Goal: Transaction & Acquisition: Subscribe to service/newsletter

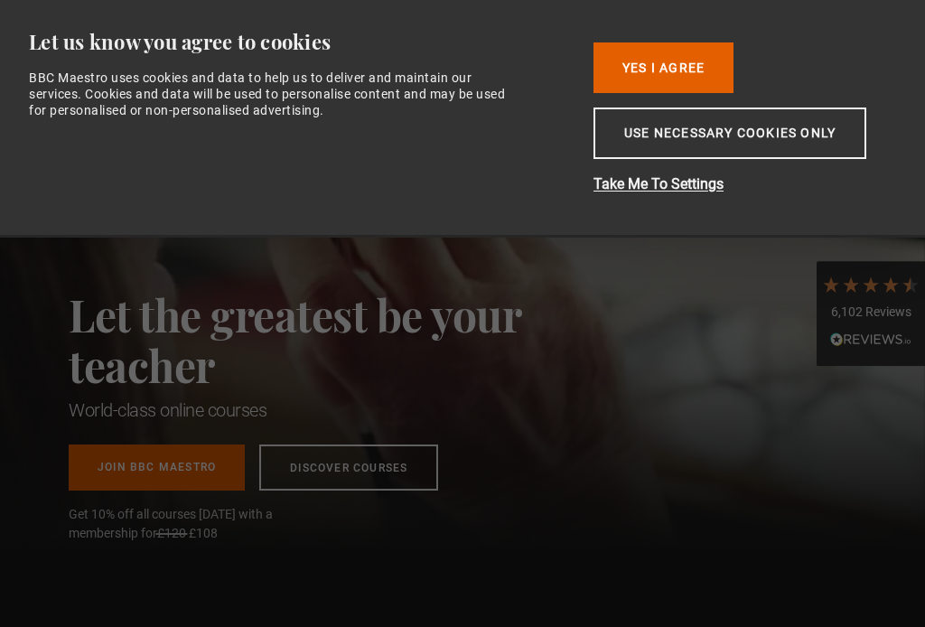
click at [763, 138] on button "Use necessary cookies only" at bounding box center [729, 132] width 273 height 51
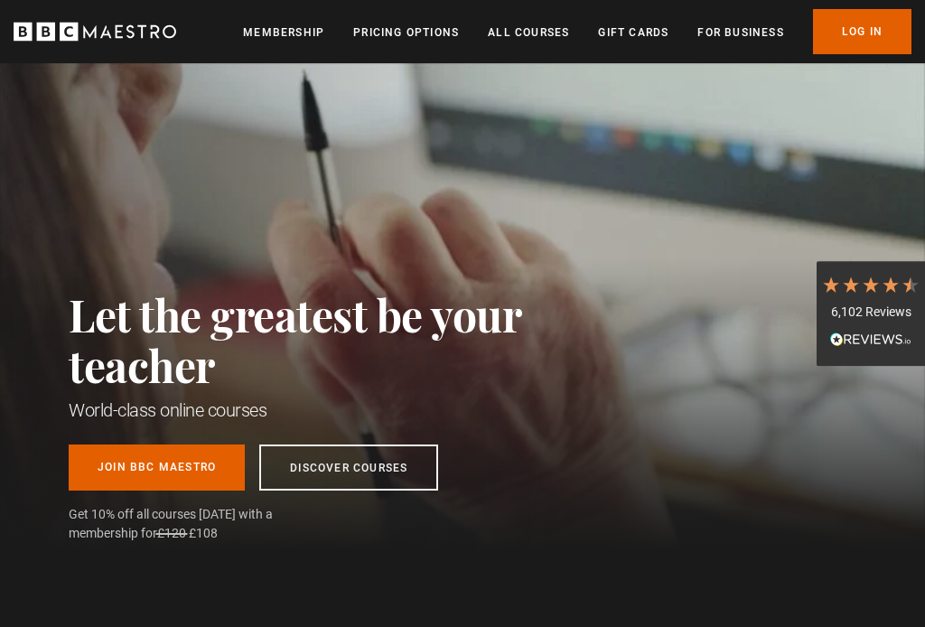
scroll to position [0, 236]
click at [151, 465] on link "Join BBC Maestro" at bounding box center [157, 467] width 176 height 46
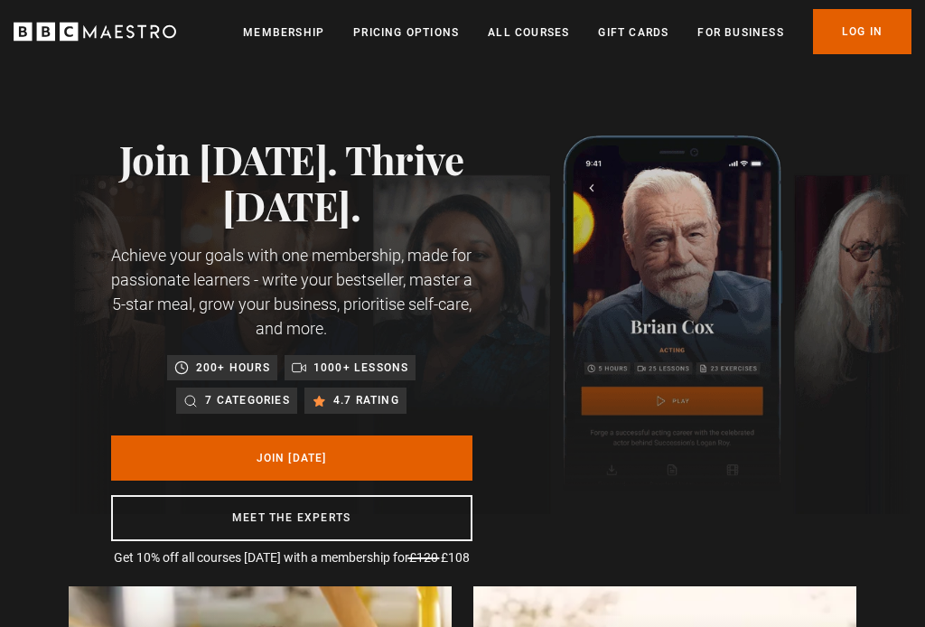
click at [290, 459] on link "Join [DATE]" at bounding box center [291, 457] width 361 height 45
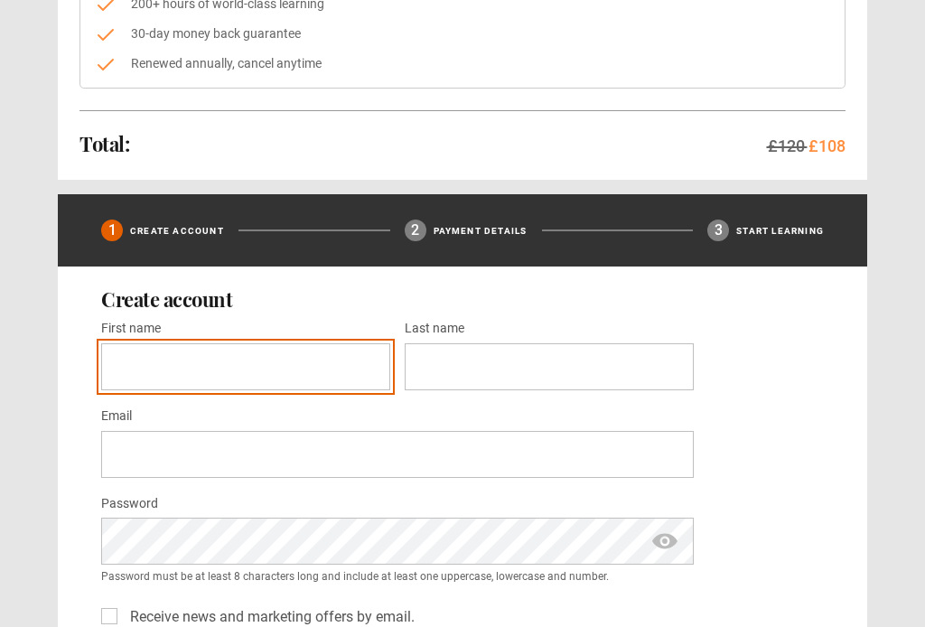
click at [260, 365] on input "First name *" at bounding box center [245, 367] width 289 height 47
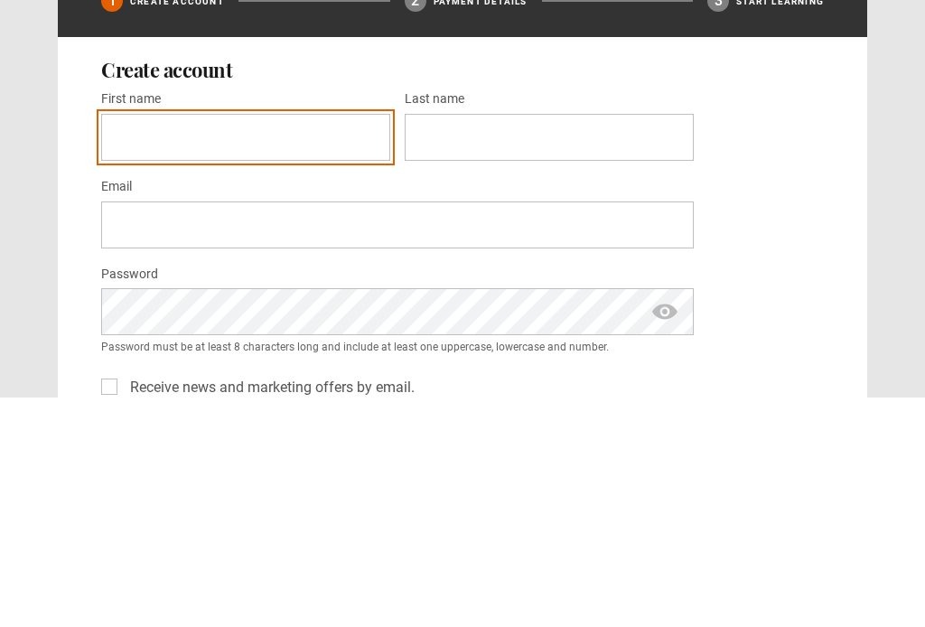
type input "*****"
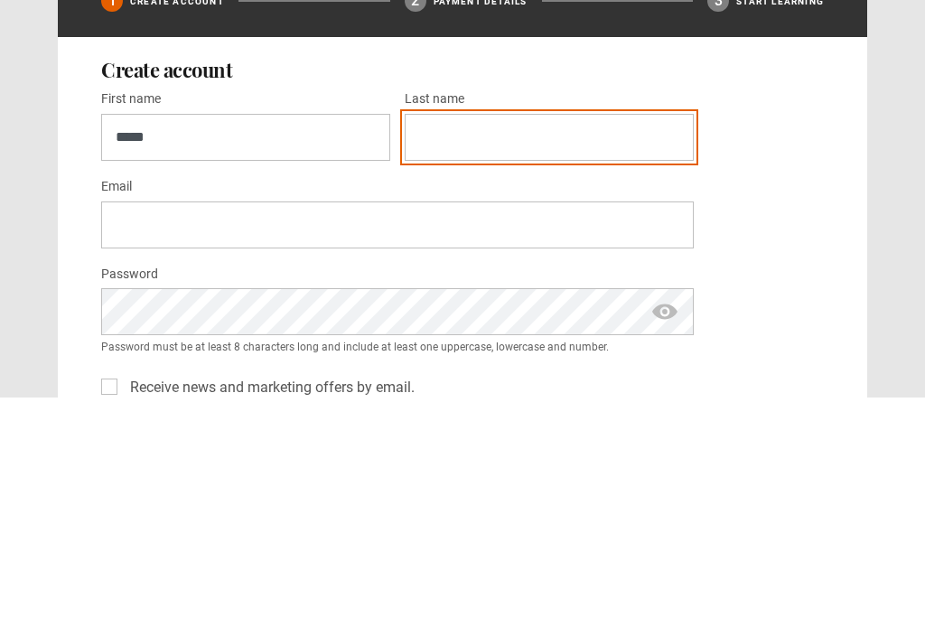
type input "********"
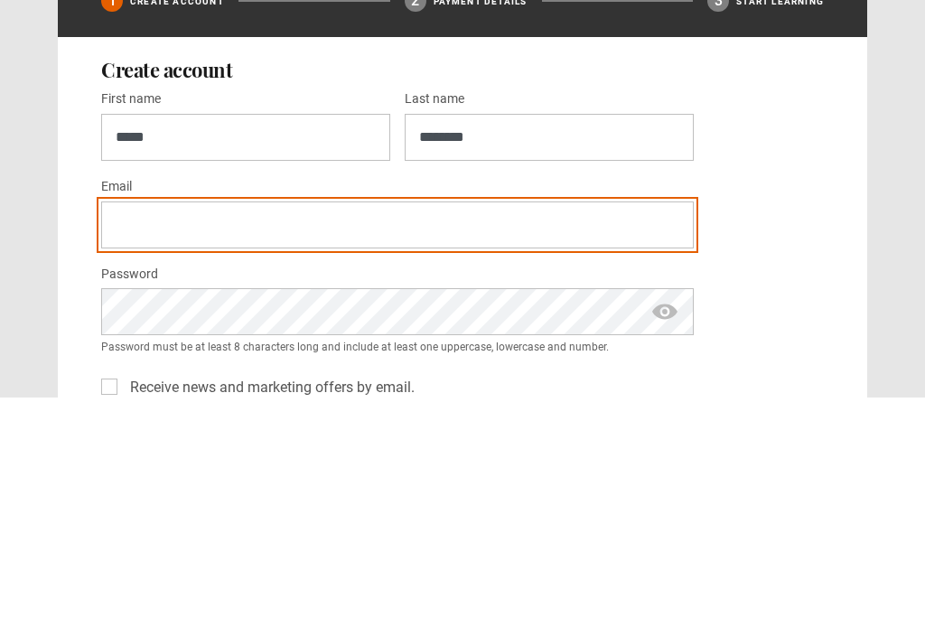
type input "**********"
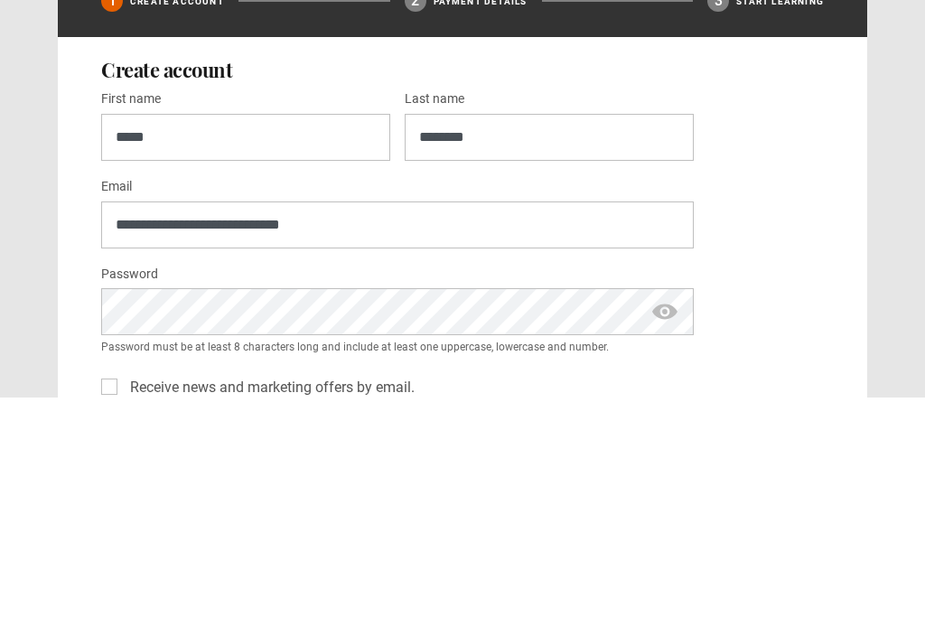
scroll to position [590, 0]
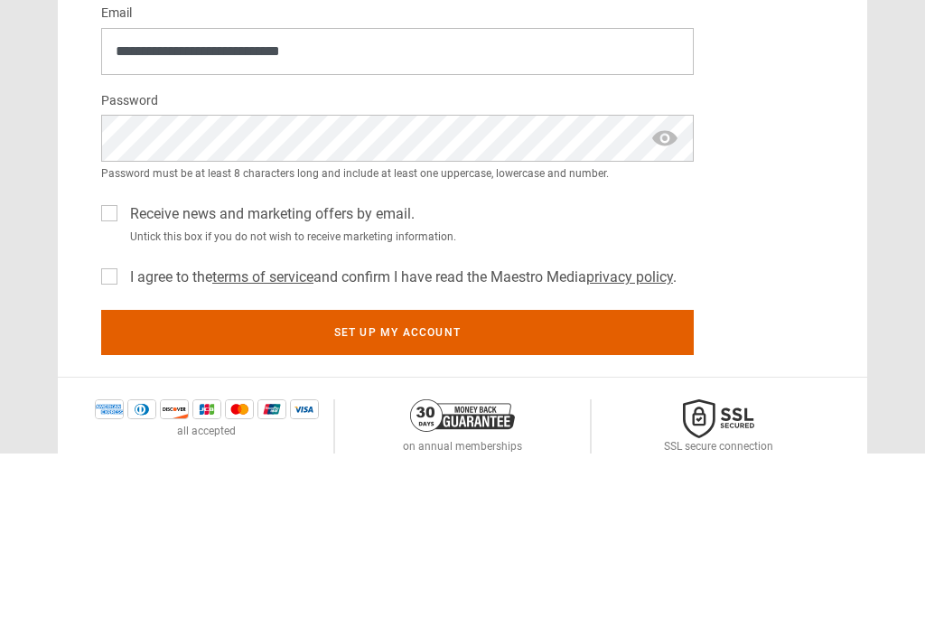
click at [652, 288] on span "show password" at bounding box center [664, 311] width 29 height 47
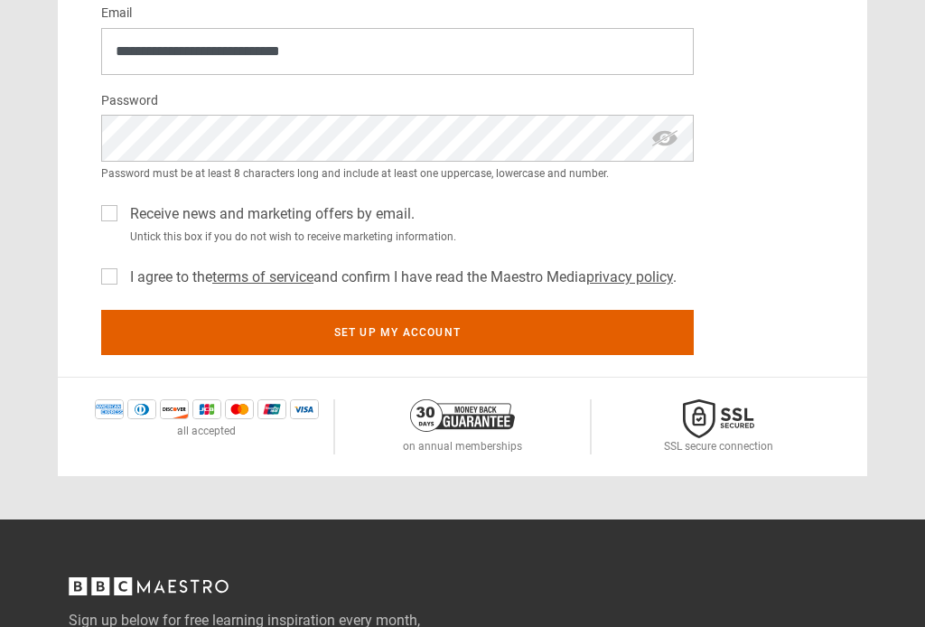
click at [104, 286] on div "I agree to the terms of service and confirm I have read the Maestro Media priva…" at bounding box center [397, 273] width 593 height 29
click at [123, 280] on label "I agree to the terms of service and confirm I have read the Maestro Media priva…" at bounding box center [400, 277] width 554 height 22
click at [181, 329] on button "Set up my account" at bounding box center [397, 332] width 593 height 45
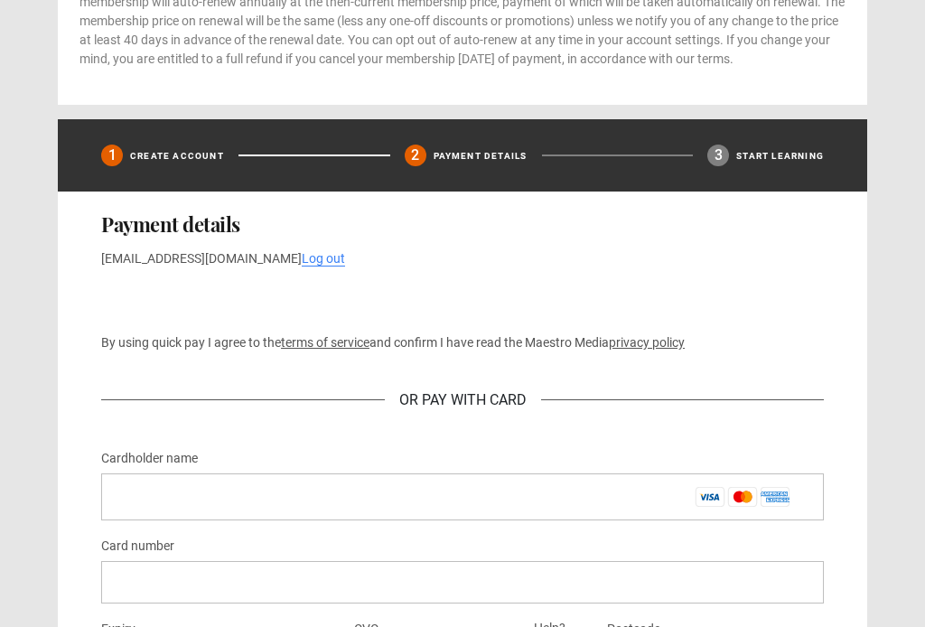
scroll to position [705, 0]
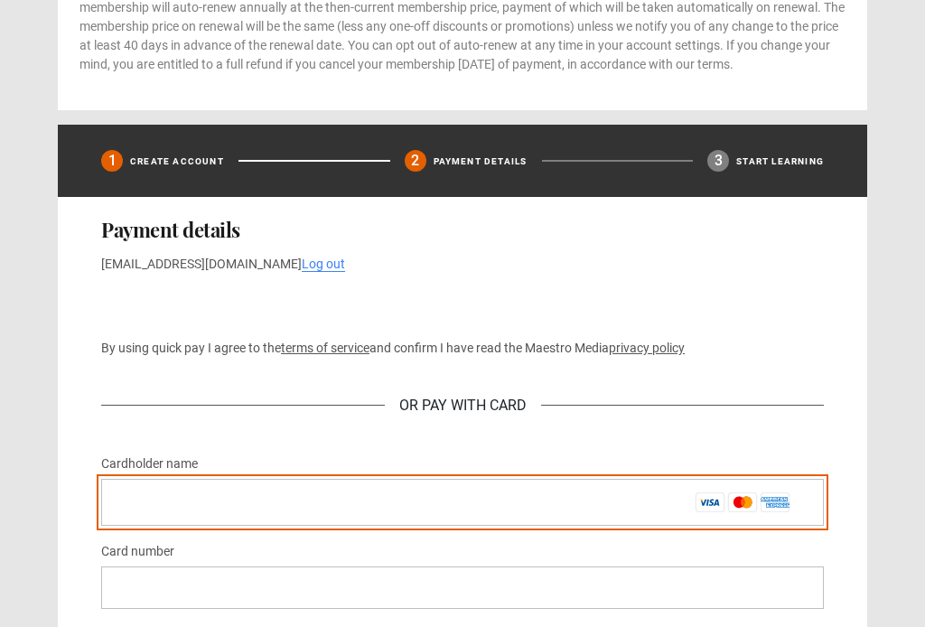
click at [301, 521] on input "Cardholder name *" at bounding box center [462, 503] width 723 height 47
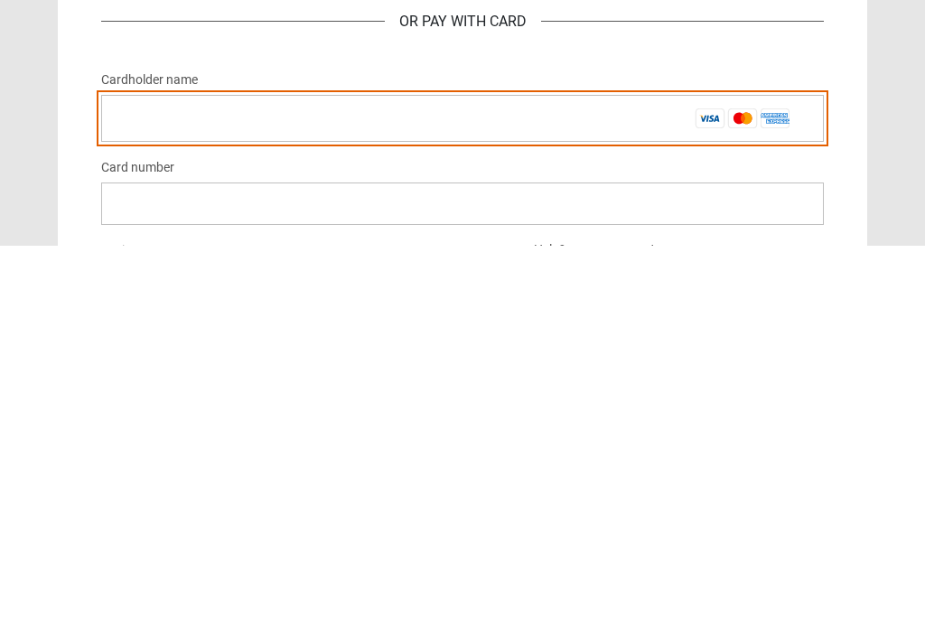
type input "**********"
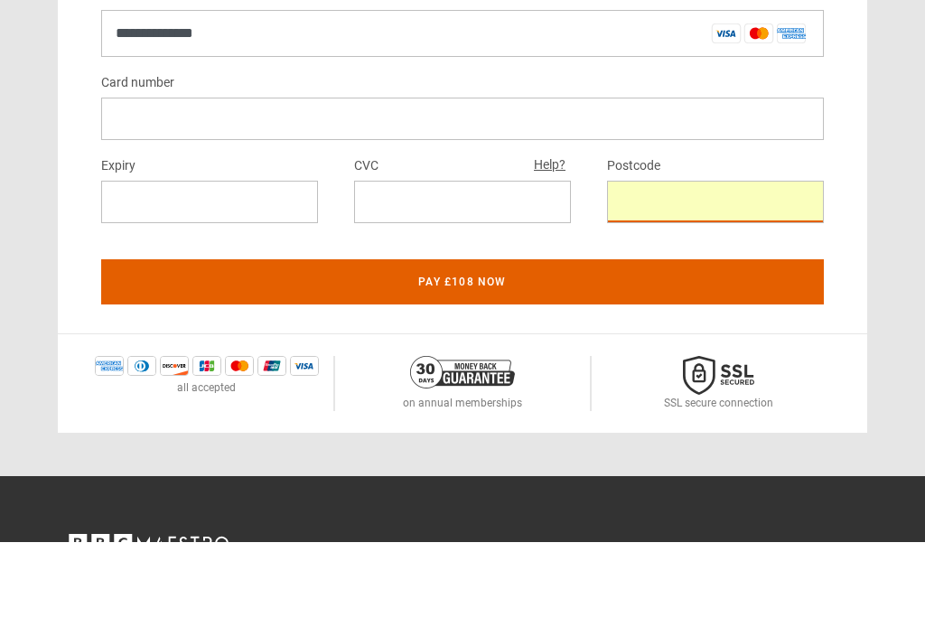
scroll to position [1174, 0]
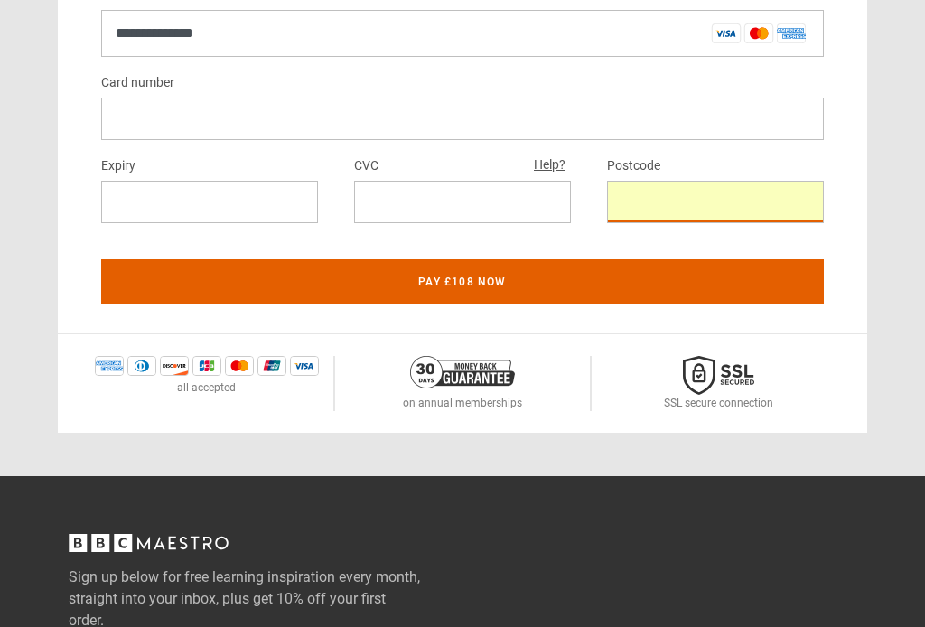
click at [453, 304] on button "Pay £108 now" at bounding box center [462, 281] width 723 height 45
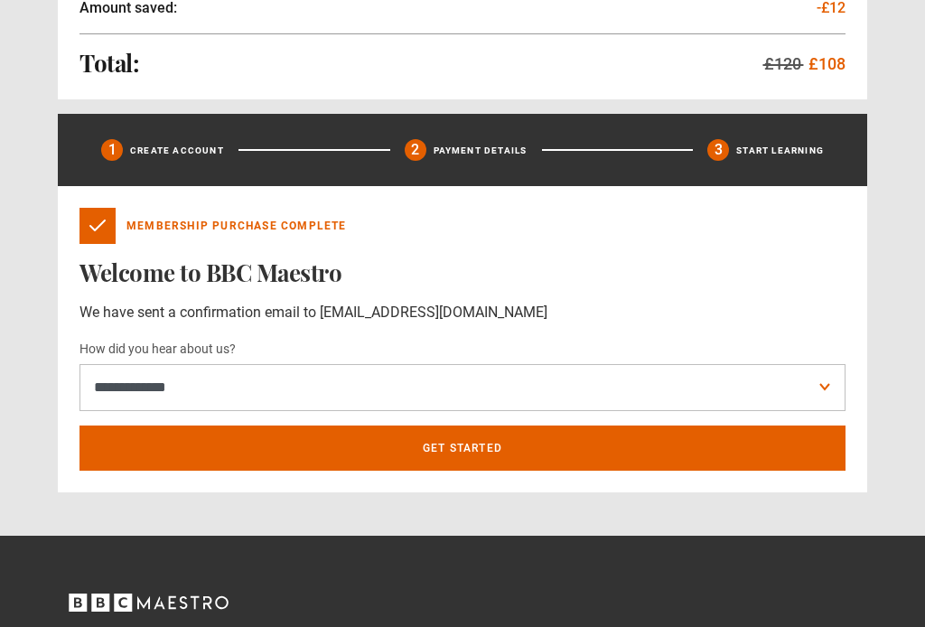
scroll to position [481, 0]
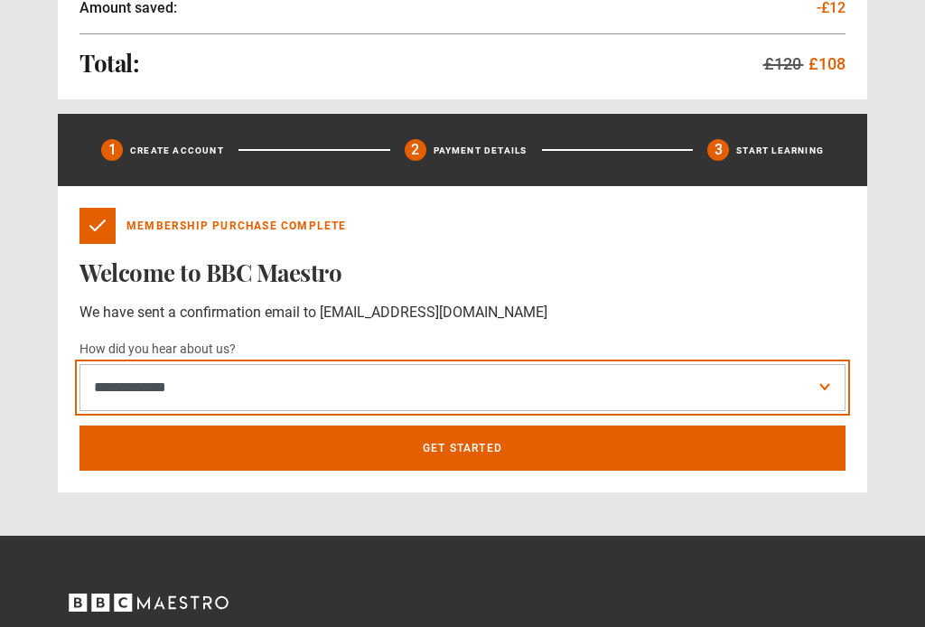
click at [819, 393] on select "**********" at bounding box center [462, 387] width 766 height 47
select select "******"
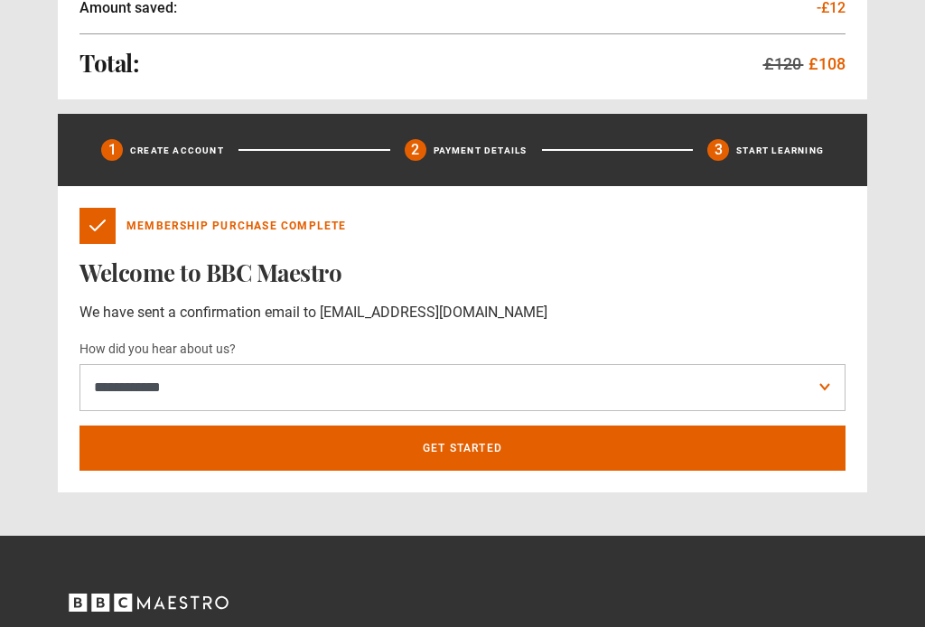
click at [458, 451] on link "Get Started" at bounding box center [462, 447] width 766 height 45
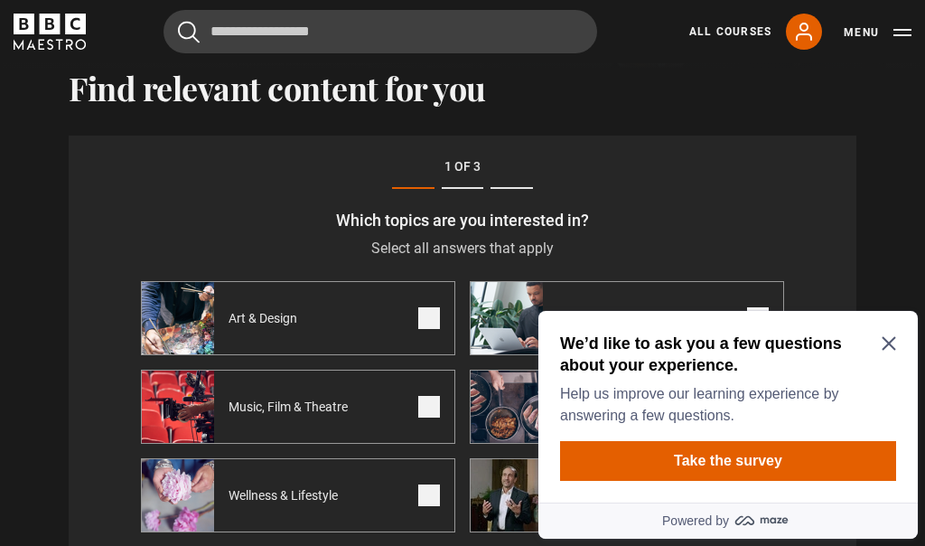
click at [893, 336] on icon "Close Maze Prompt" at bounding box center [889, 343] width 14 height 14
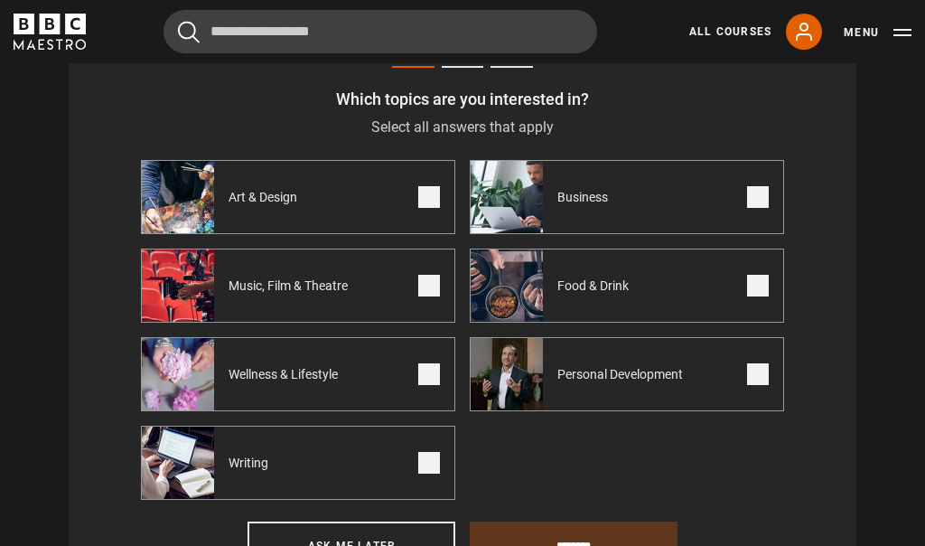
scroll to position [696, 0]
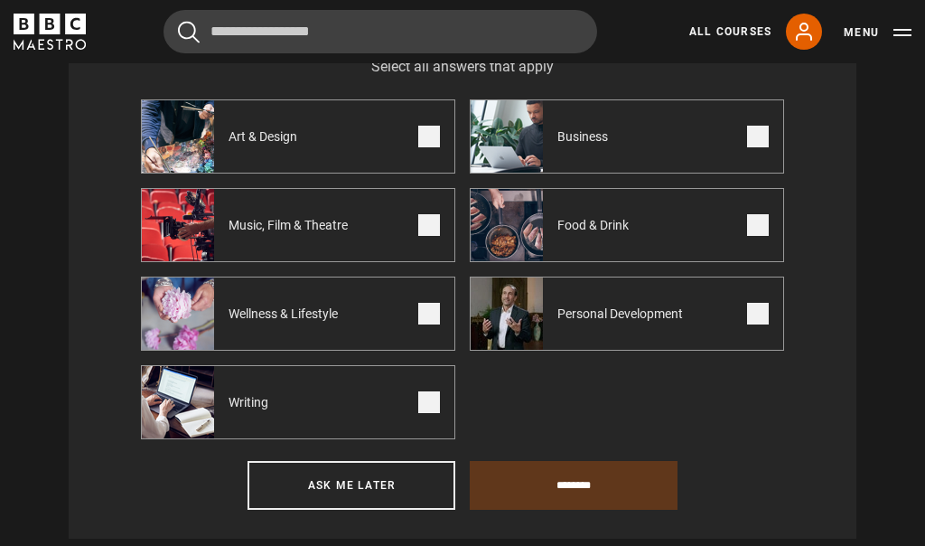
click at [426, 403] on span at bounding box center [429, 402] width 22 height 22
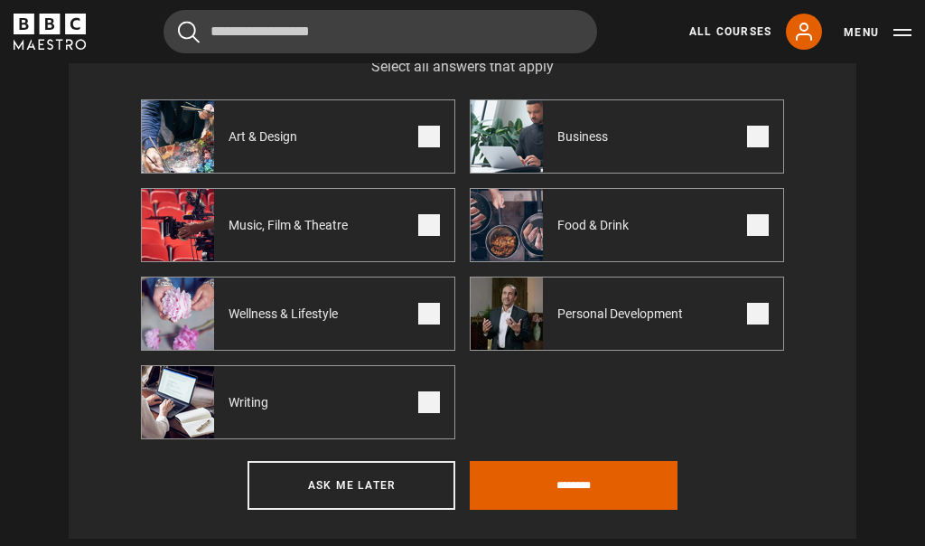
click at [592, 484] on input "********" at bounding box center [574, 485] width 208 height 49
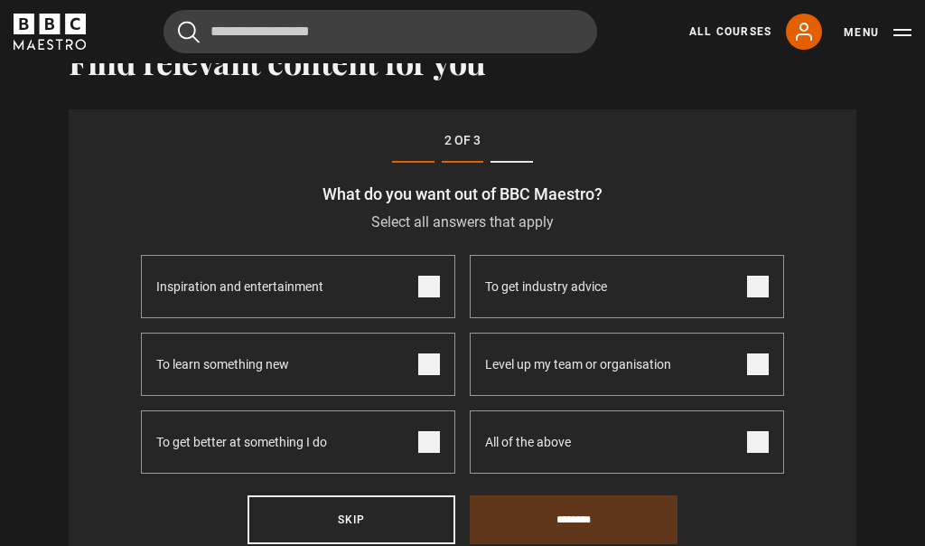
scroll to position [515, 0]
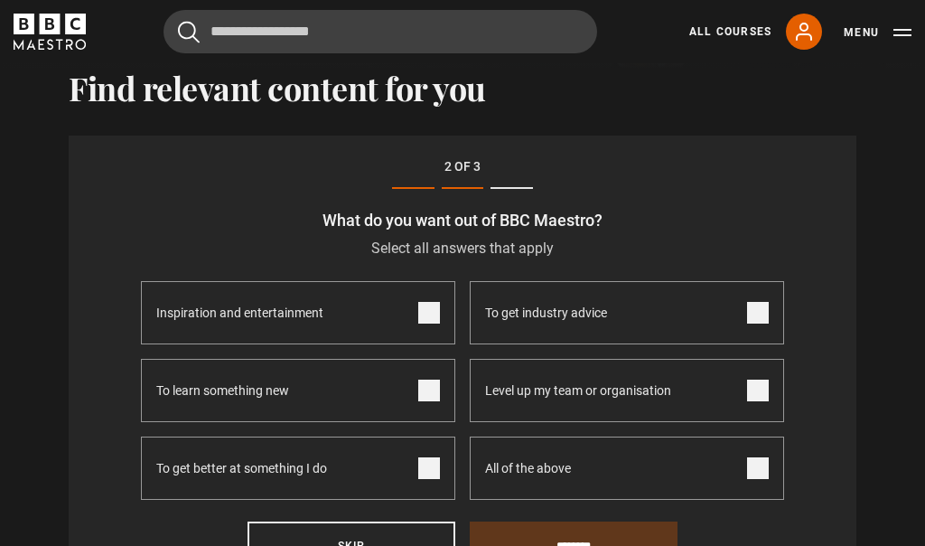
click at [429, 378] on label "To learn something new" at bounding box center [298, 390] width 314 height 63
click at [433, 307] on span at bounding box center [429, 313] width 22 height 22
click at [593, 539] on input "********" at bounding box center [574, 545] width 208 height 49
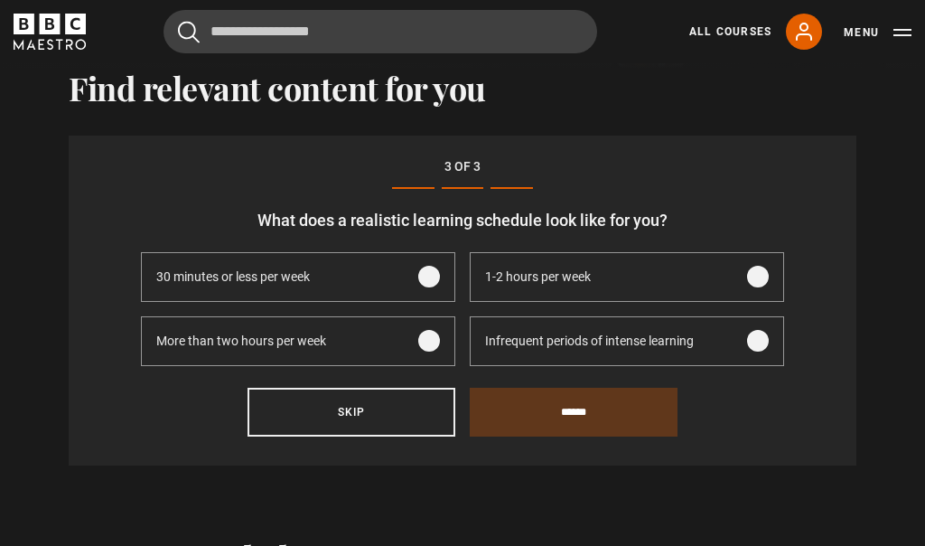
click at [429, 335] on span at bounding box center [429, 341] width 22 height 22
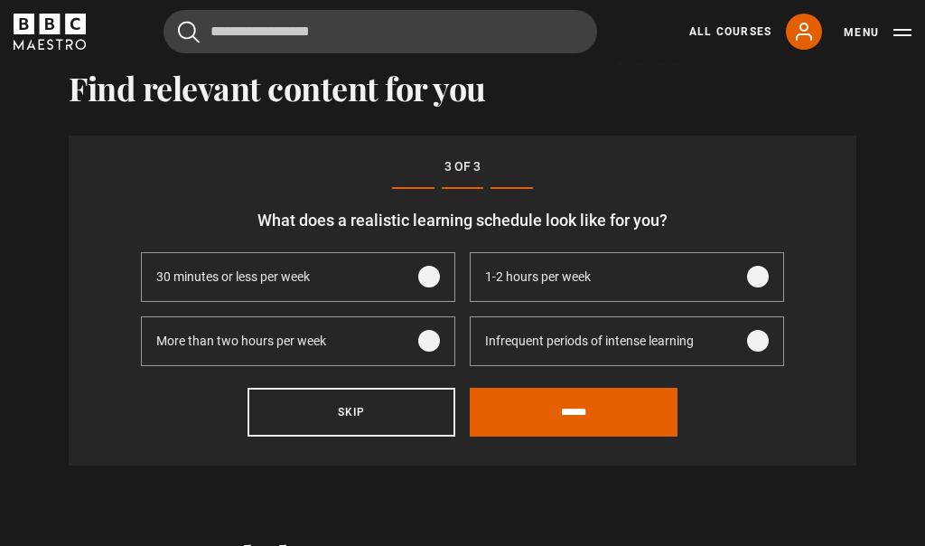
click at [576, 419] on input "******" at bounding box center [574, 411] width 208 height 49
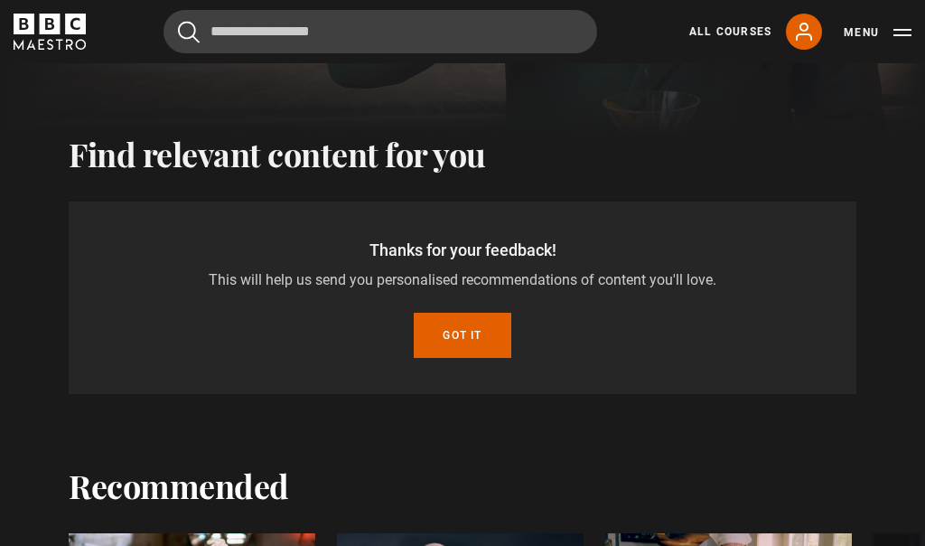
scroll to position [448, 0]
click at [470, 331] on button "Got it" at bounding box center [462, 335] width 97 height 45
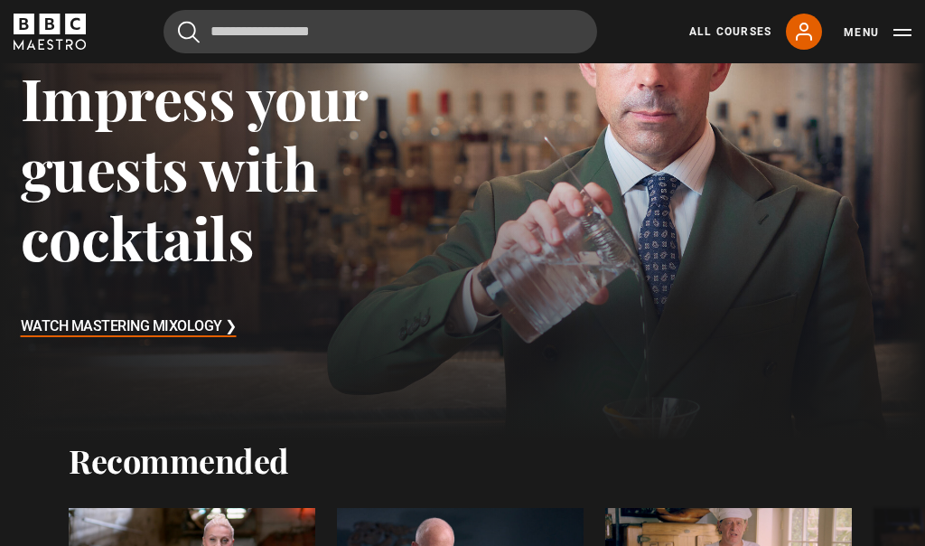
scroll to position [143, 0]
click at [742, 33] on link "All Courses" at bounding box center [730, 31] width 82 height 16
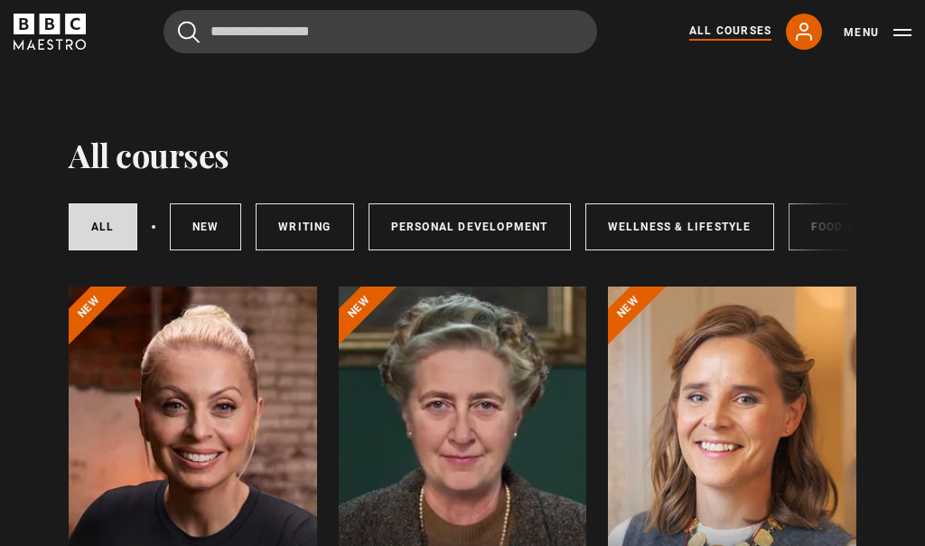
click at [302, 220] on link "Writing" at bounding box center [305, 226] width 98 height 47
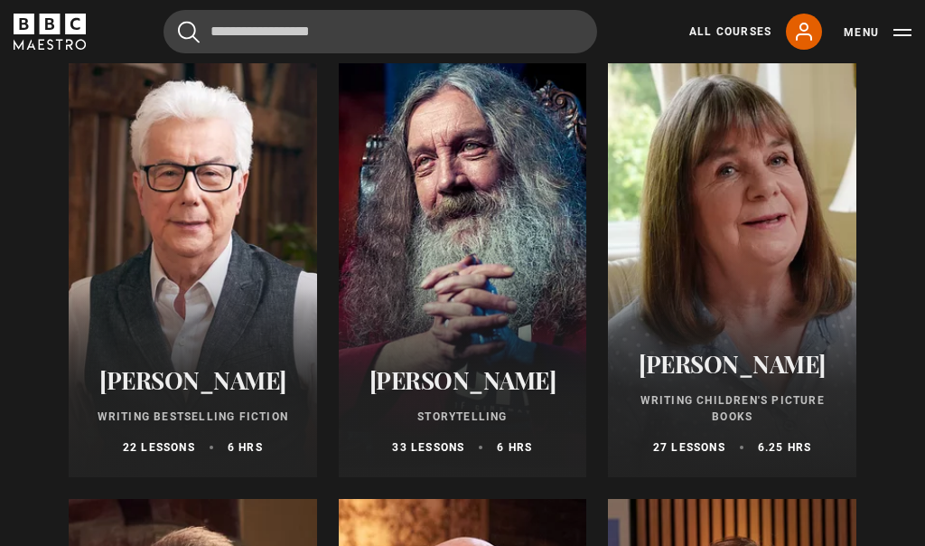
scroll to position [698, 0]
click at [762, 286] on div at bounding box center [732, 260] width 248 height 434
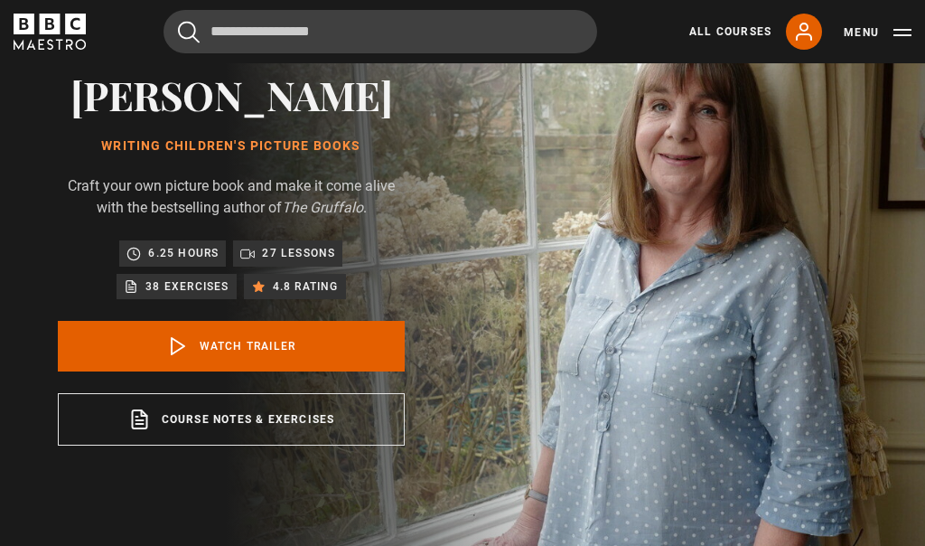
scroll to position [103, 0]
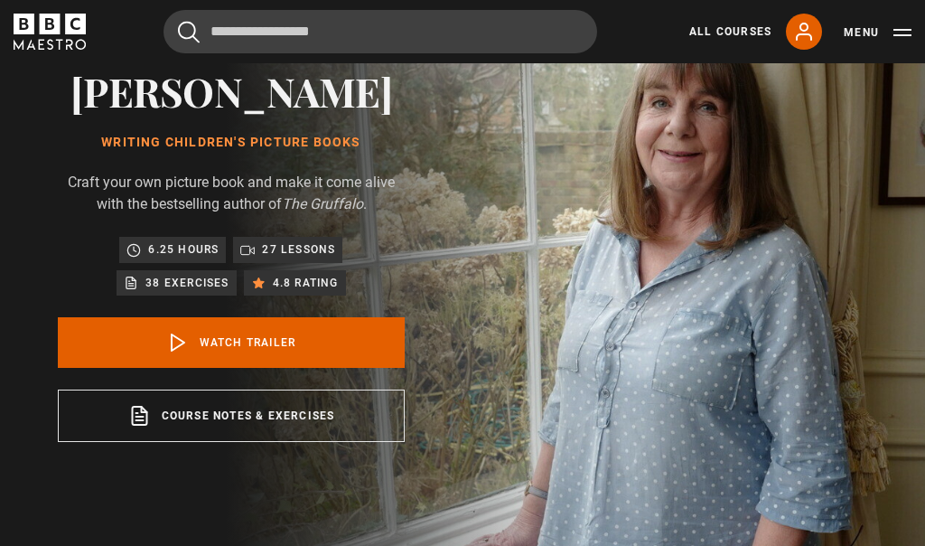
click at [255, 425] on link "Course notes & exercises opens in a new tab" at bounding box center [231, 416] width 347 height 52
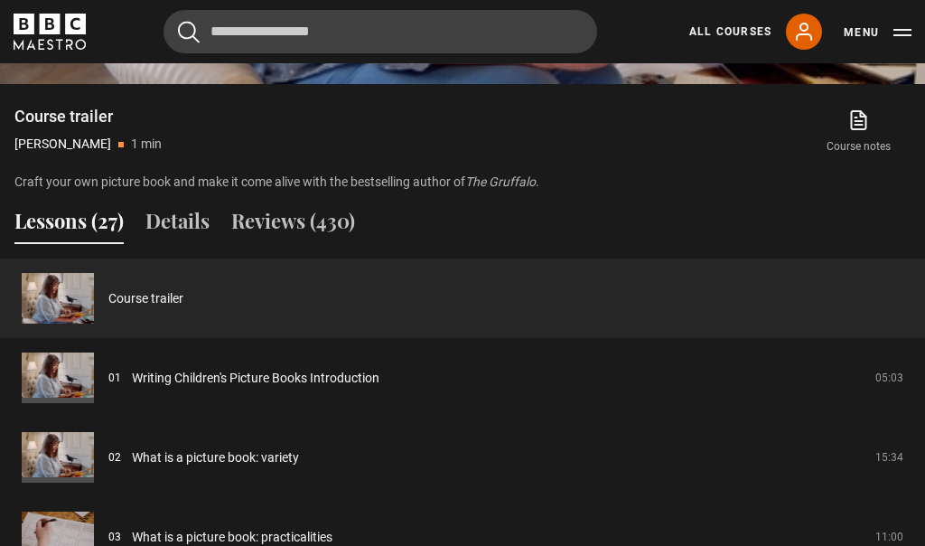
scroll to position [1237, 0]
click at [132, 389] on link "Writing Children's Picture Books Introduction" at bounding box center [255, 379] width 247 height 19
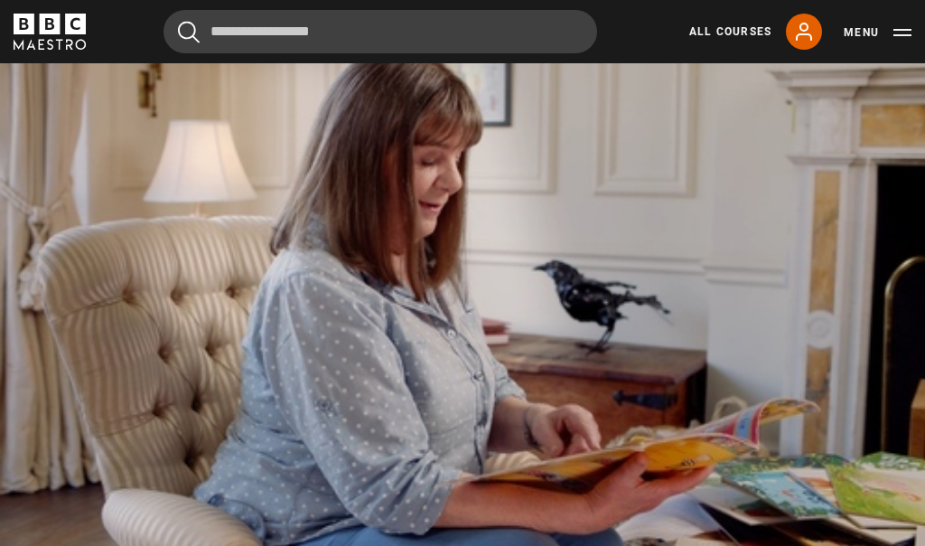
scroll to position [770, 0]
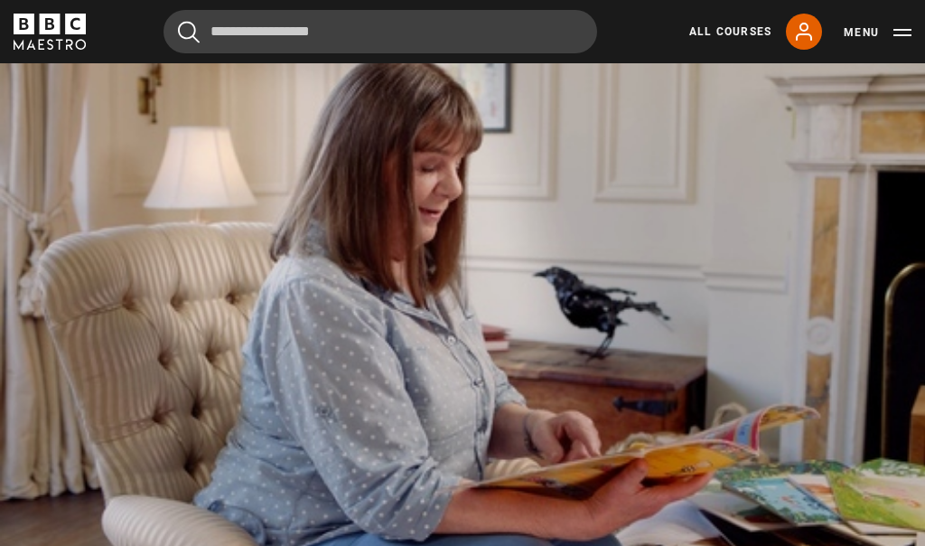
click at [415, 386] on video-js "Video Player is loading. Play Lesson Writing Children's Picture Books Introduct…" at bounding box center [462, 293] width 925 height 520
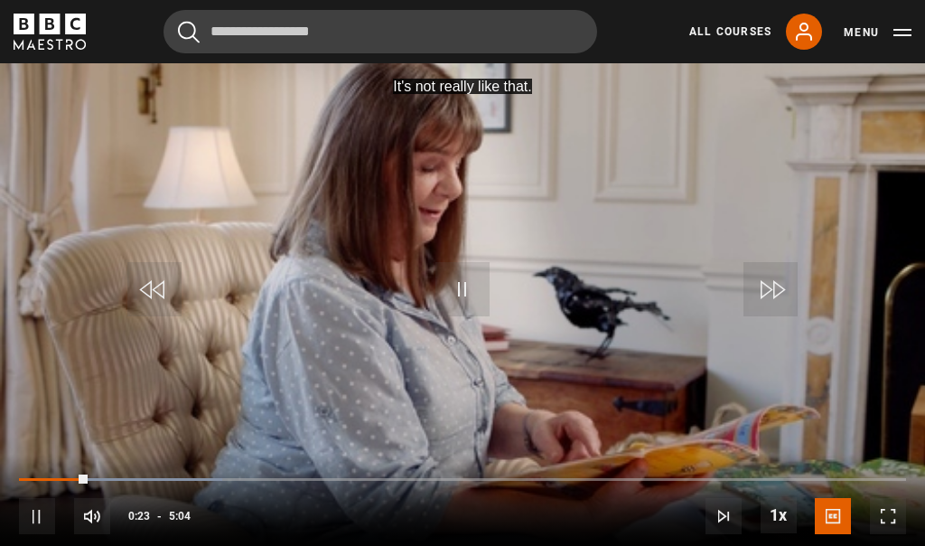
click at [765, 527] on span "Video Player" at bounding box center [779, 515] width 36 height 36
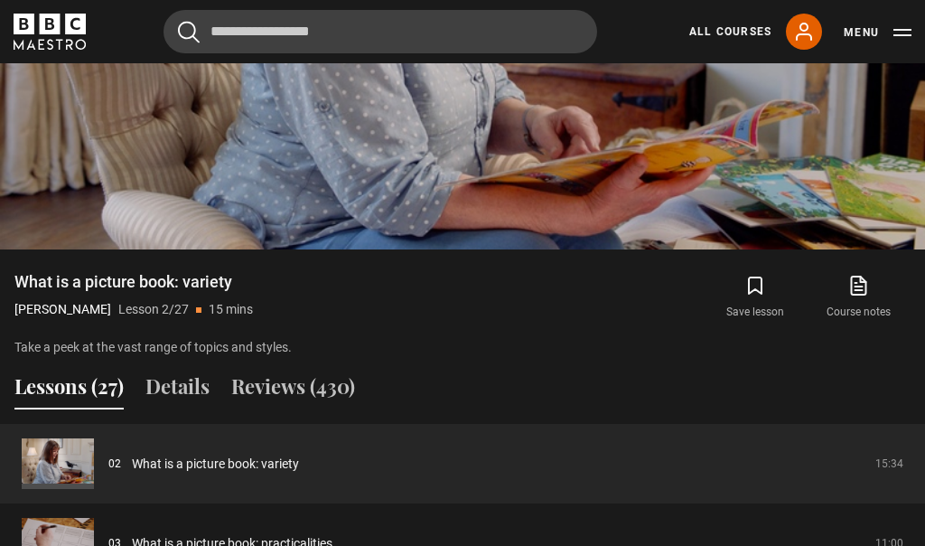
scroll to position [1078, 0]
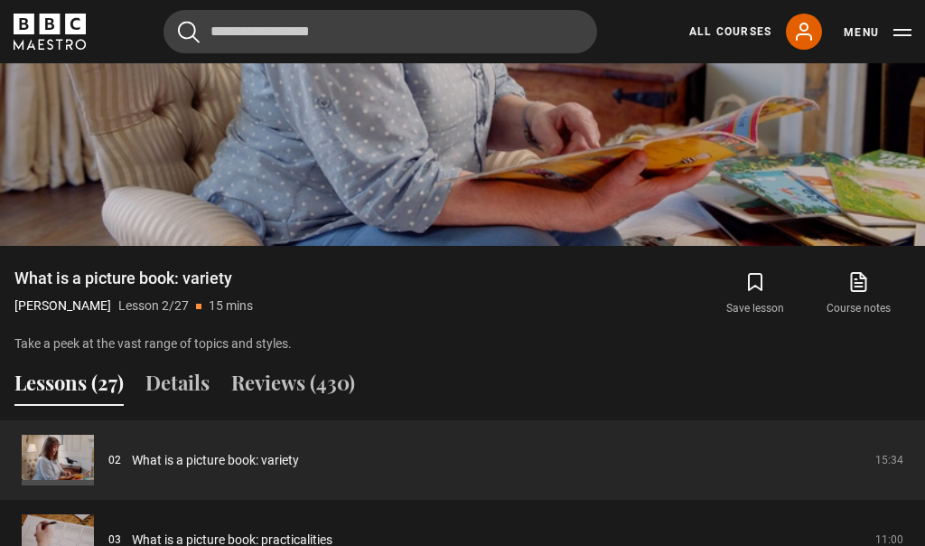
click at [132, 469] on link "What is a picture book: variety" at bounding box center [215, 460] width 167 height 19
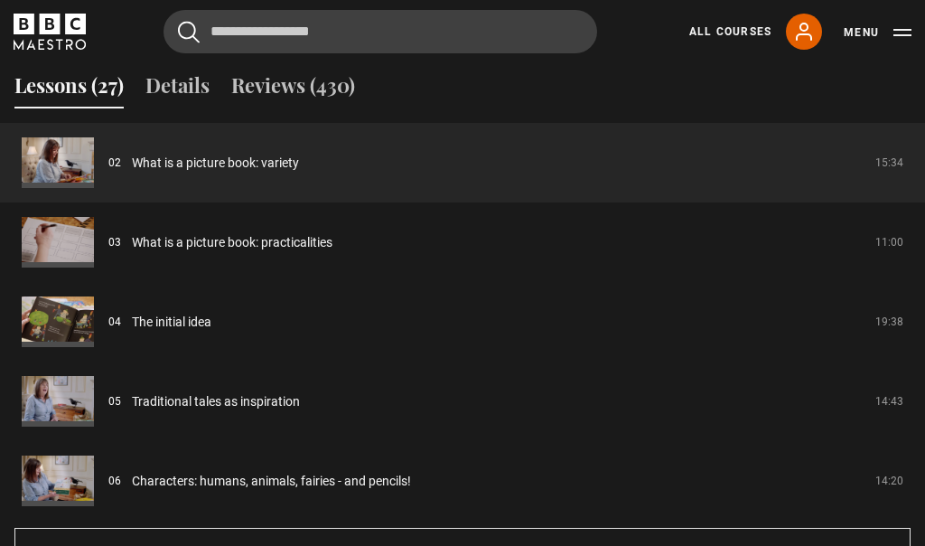
scroll to position [1412, 0]
